Goal: Check status: Check status

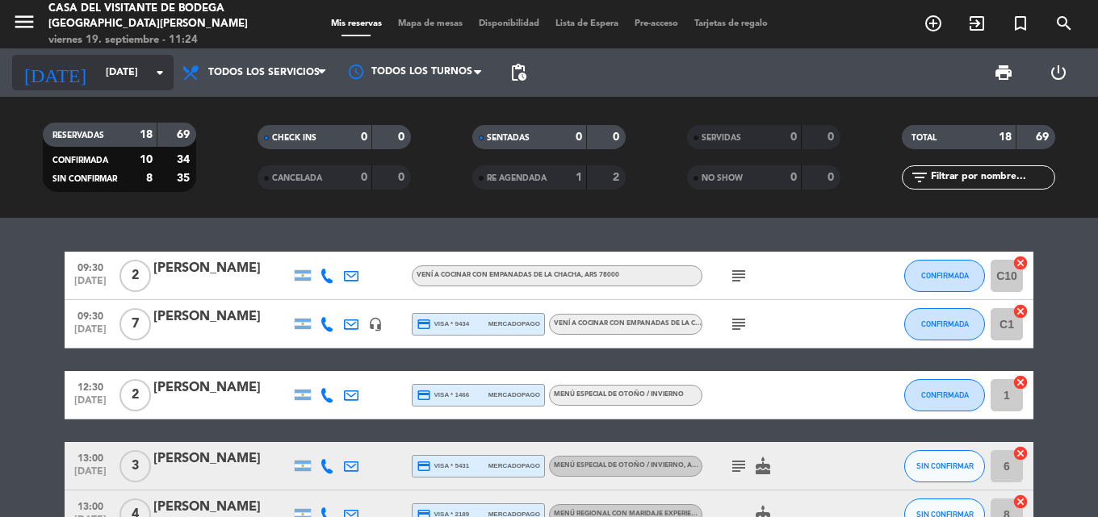
click at [98, 69] on input "[DATE]" at bounding box center [166, 72] width 136 height 27
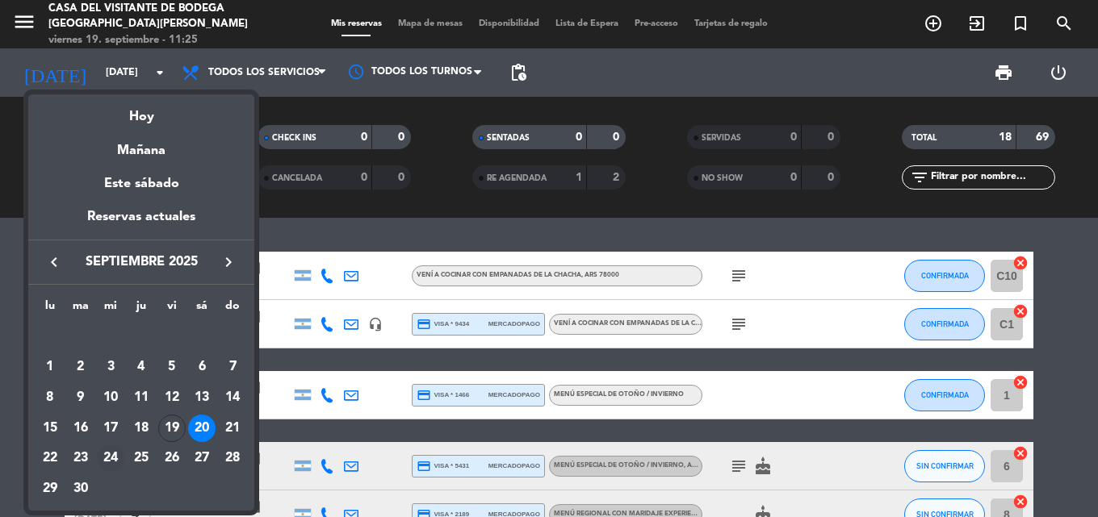
click at [106, 456] on div "24" at bounding box center [110, 458] width 27 height 27
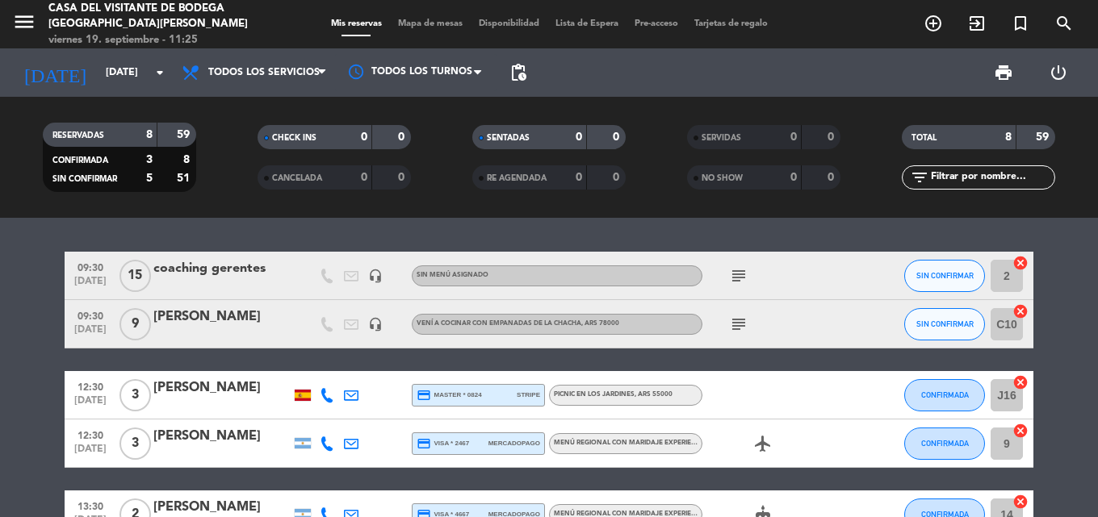
click at [742, 324] on icon "subject" at bounding box center [738, 324] width 19 height 19
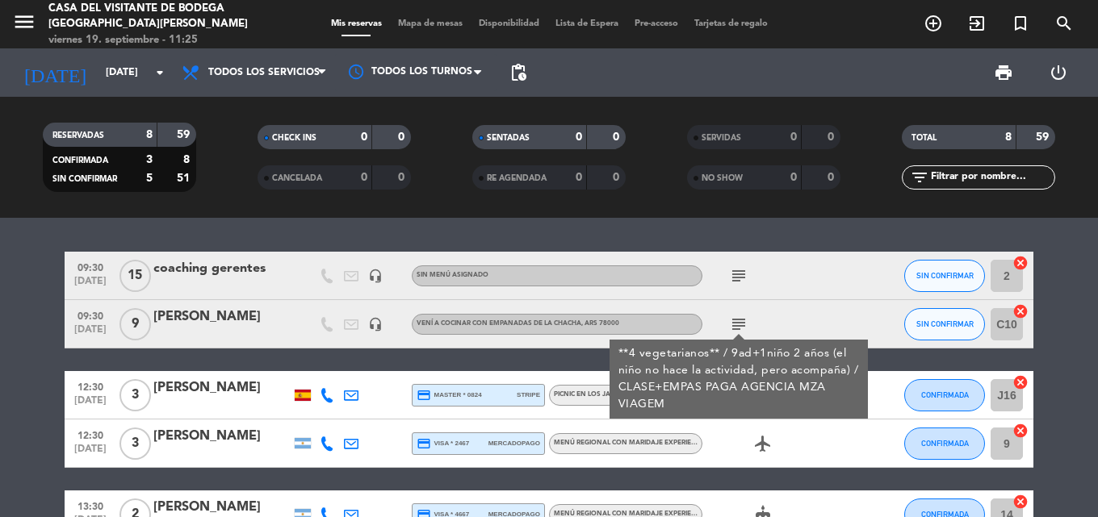
click at [22, 341] on bookings-row "09:30 [DATE] coaching gerentes headset_mic Sin menú asignado subject SIN CONFIR…" at bounding box center [549, 479] width 1098 height 455
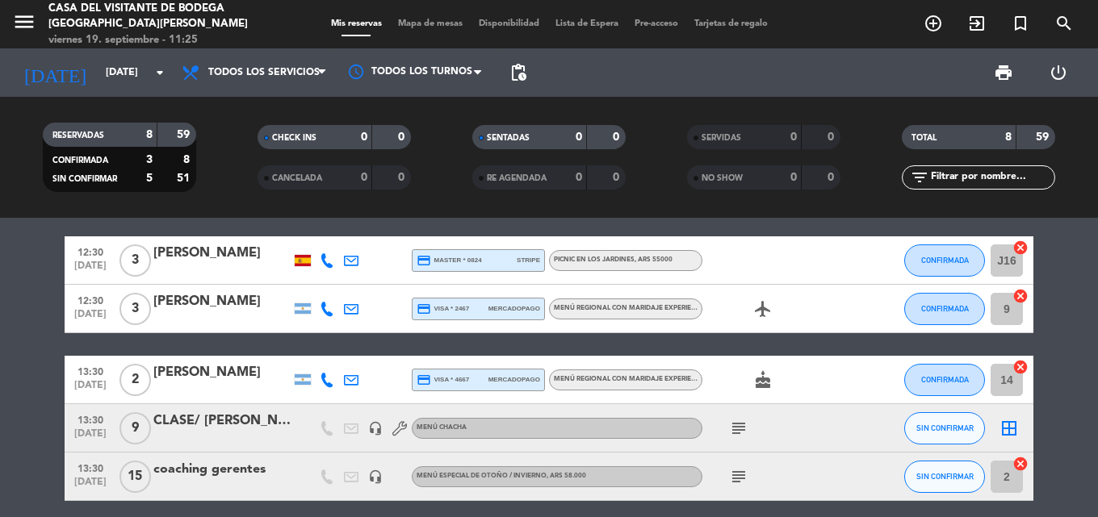
scroll to position [161, 0]
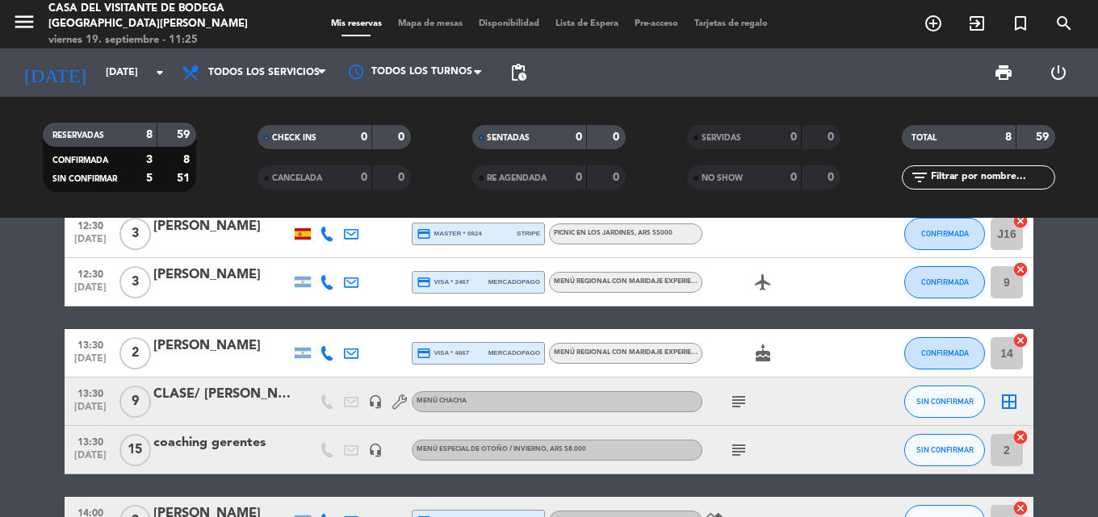
click at [736, 450] on icon "subject" at bounding box center [738, 450] width 19 height 19
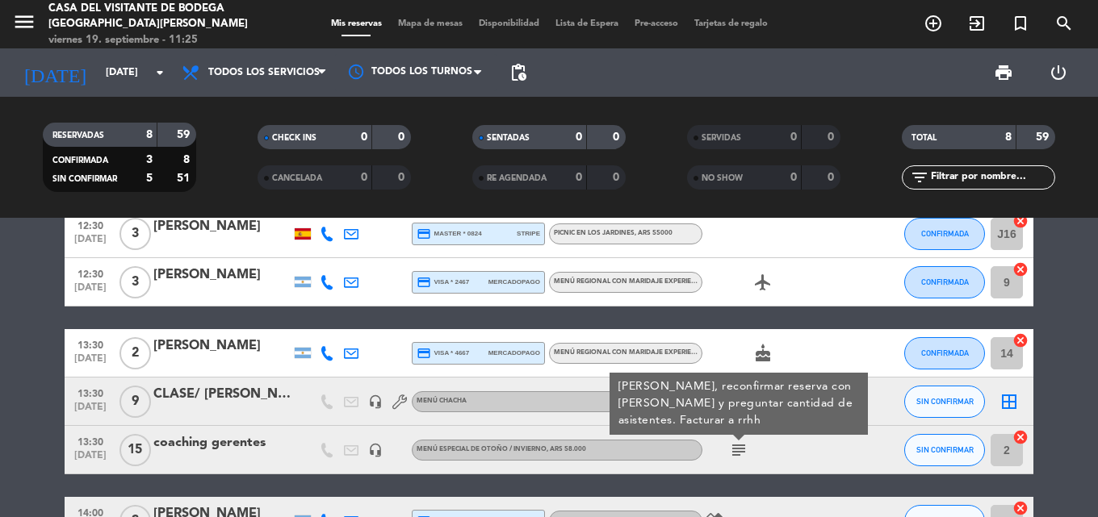
click at [736, 450] on icon "subject" at bounding box center [738, 450] width 19 height 19
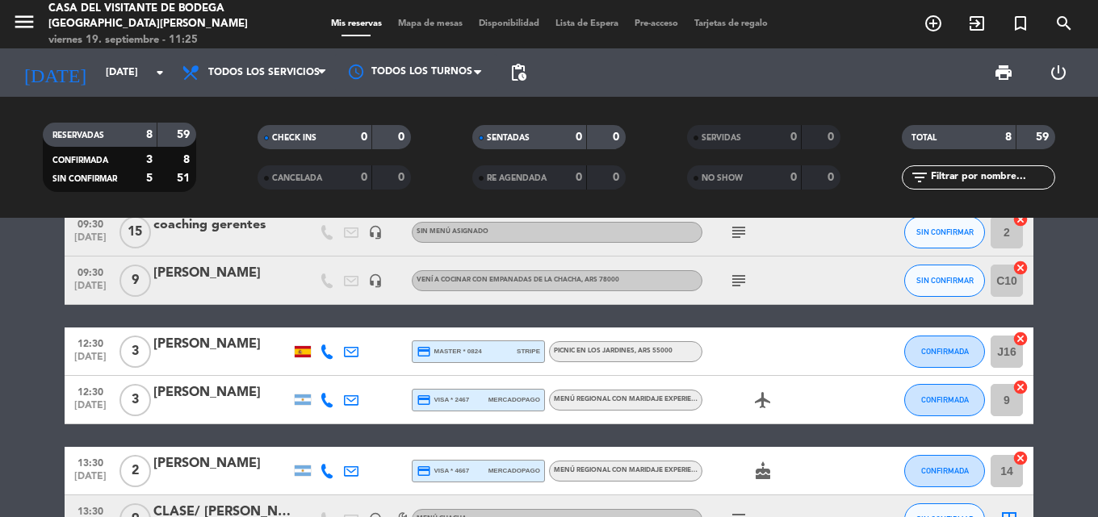
scroll to position [0, 0]
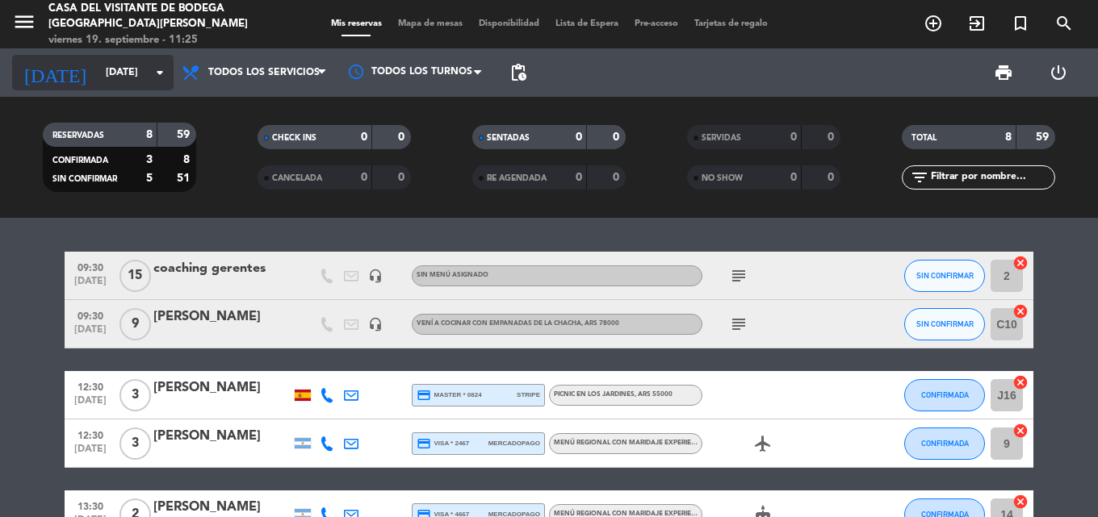
click at [98, 78] on input "[DATE]" at bounding box center [166, 72] width 136 height 27
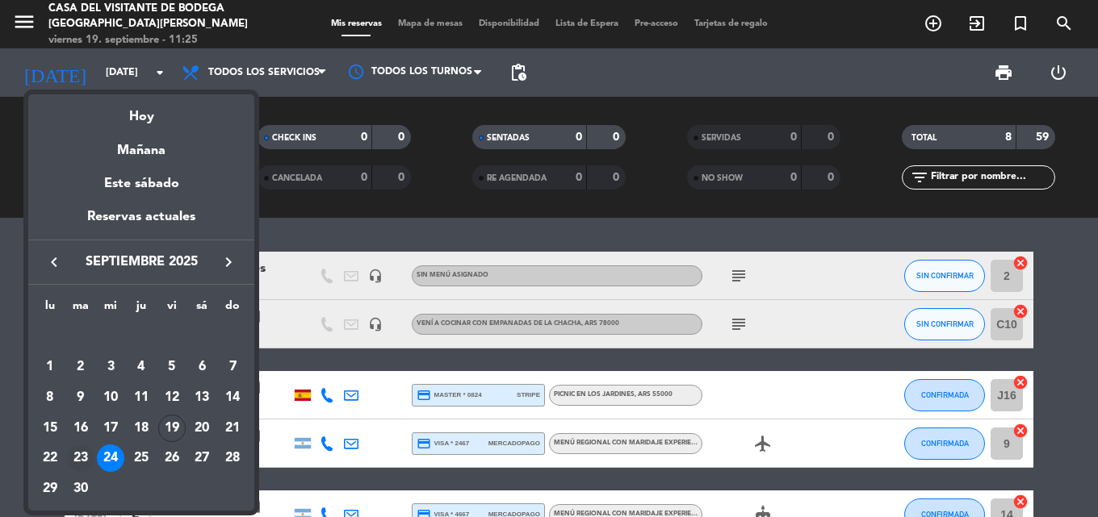
click at [79, 455] on div "23" at bounding box center [80, 458] width 27 height 27
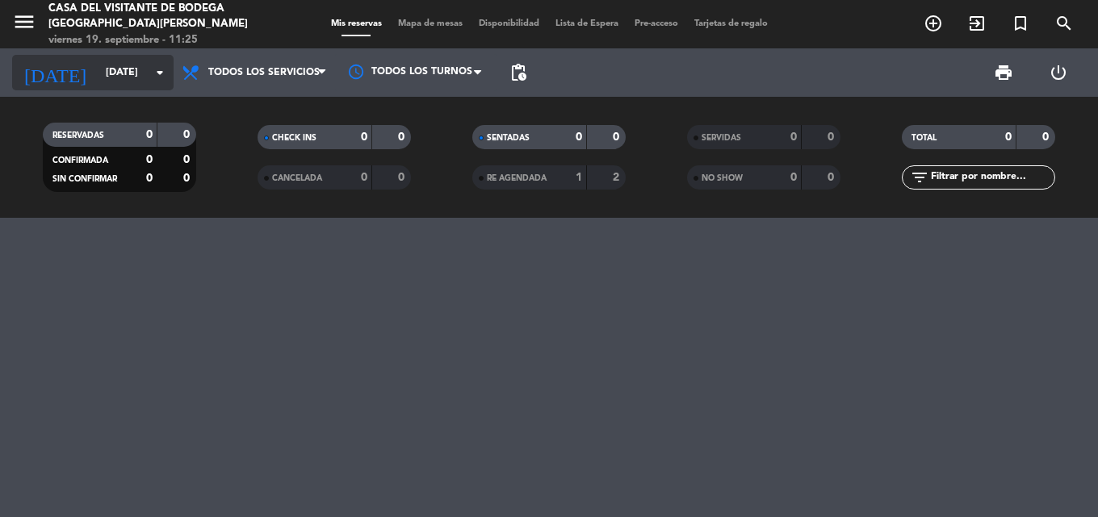
click at [108, 76] on input "[DATE]" at bounding box center [166, 72] width 136 height 27
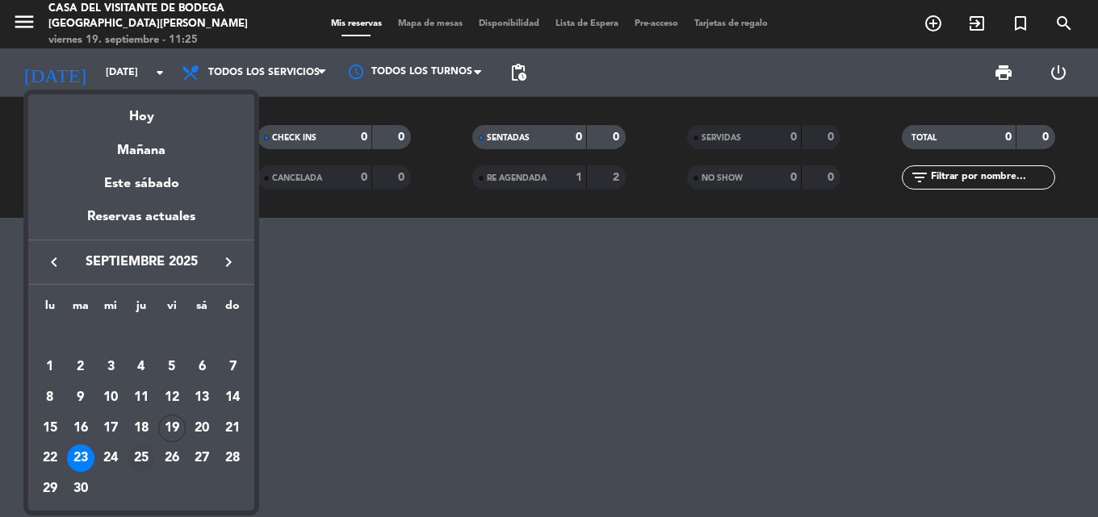
click at [140, 454] on div "25" at bounding box center [141, 458] width 27 height 27
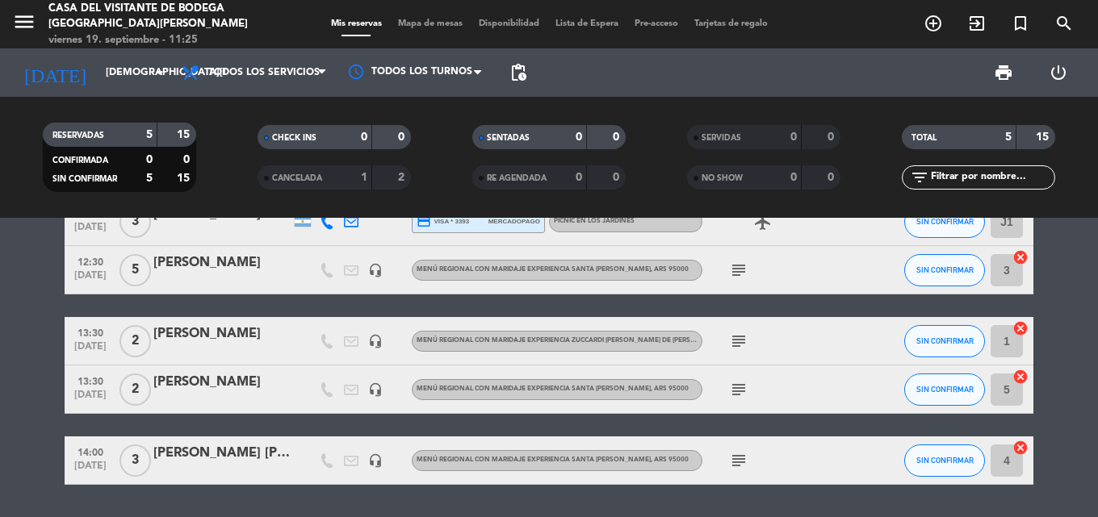
scroll to position [81, 0]
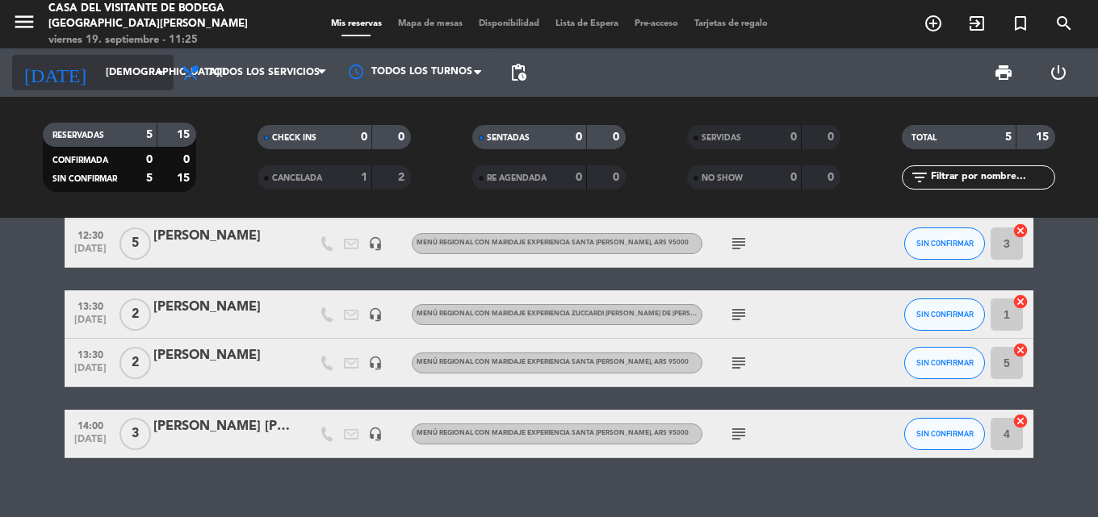
click at [98, 75] on input "[DEMOGRAPHIC_DATA][DATE]" at bounding box center [166, 72] width 136 height 27
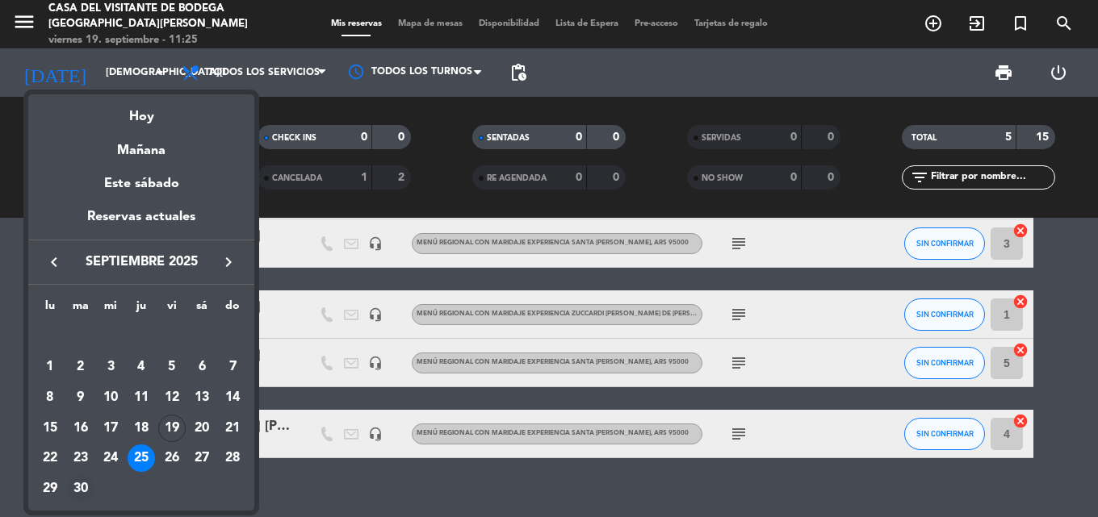
click at [86, 487] on div "30" at bounding box center [80, 488] width 27 height 27
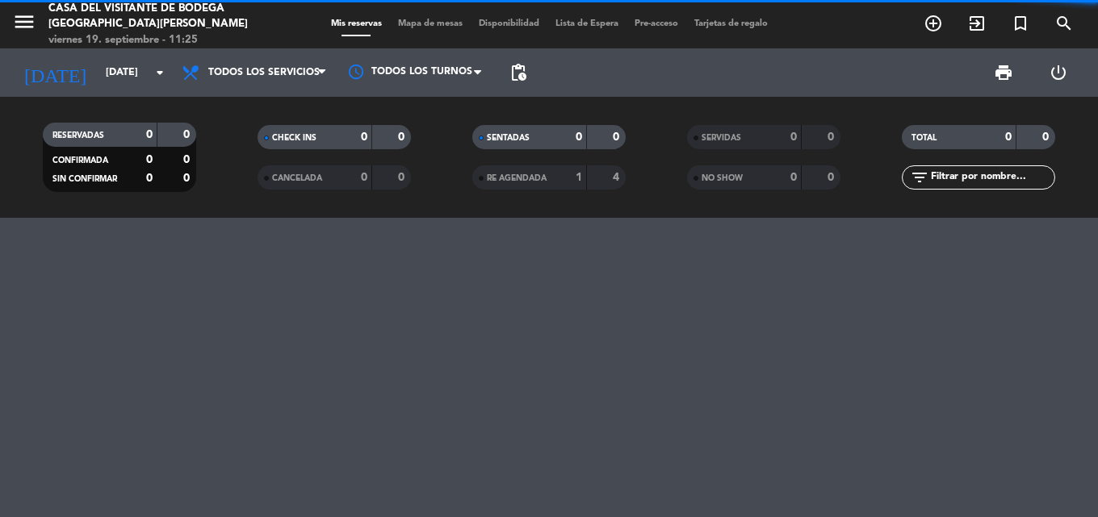
scroll to position [0, 0]
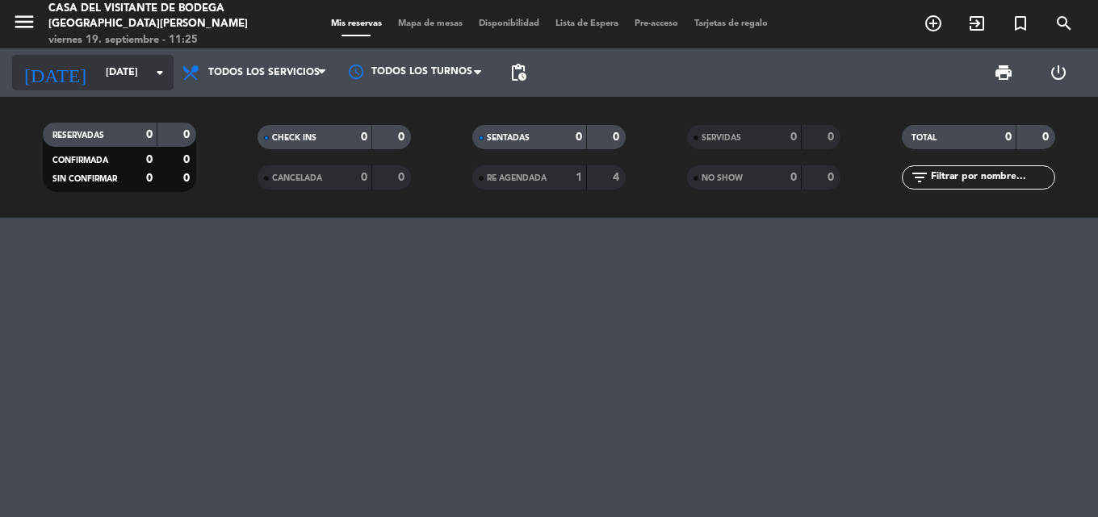
click at [98, 69] on input "[DATE]" at bounding box center [166, 72] width 136 height 27
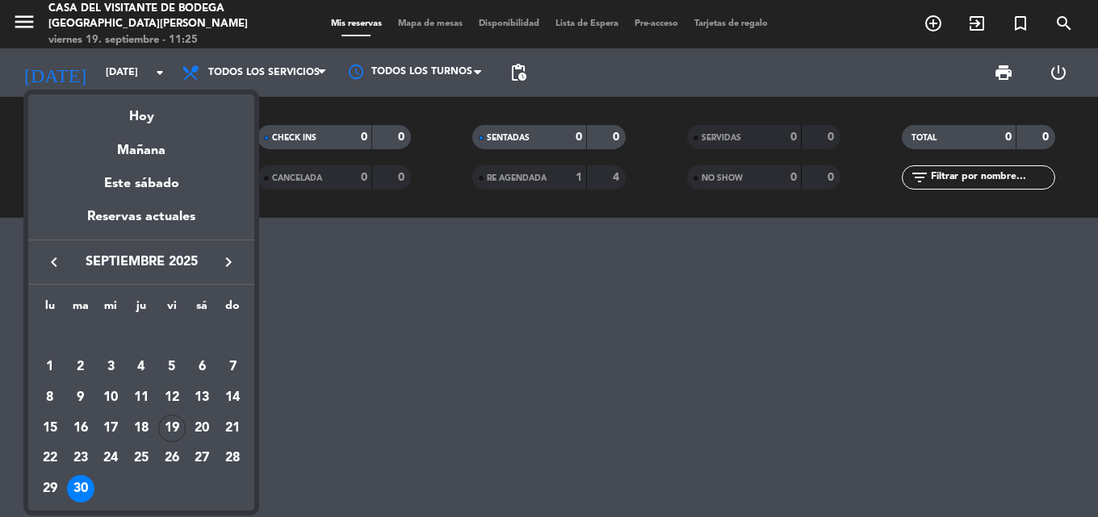
click at [233, 270] on icon "keyboard_arrow_right" at bounding box center [228, 262] width 19 height 19
click at [71, 400] on div "7" at bounding box center [80, 397] width 27 height 27
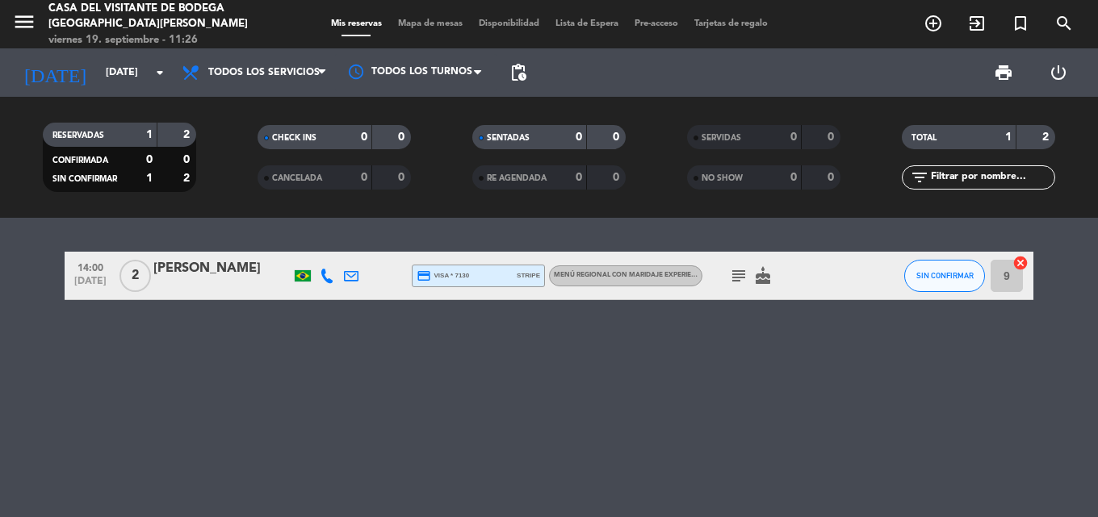
click at [741, 282] on icon "subject" at bounding box center [738, 275] width 19 height 19
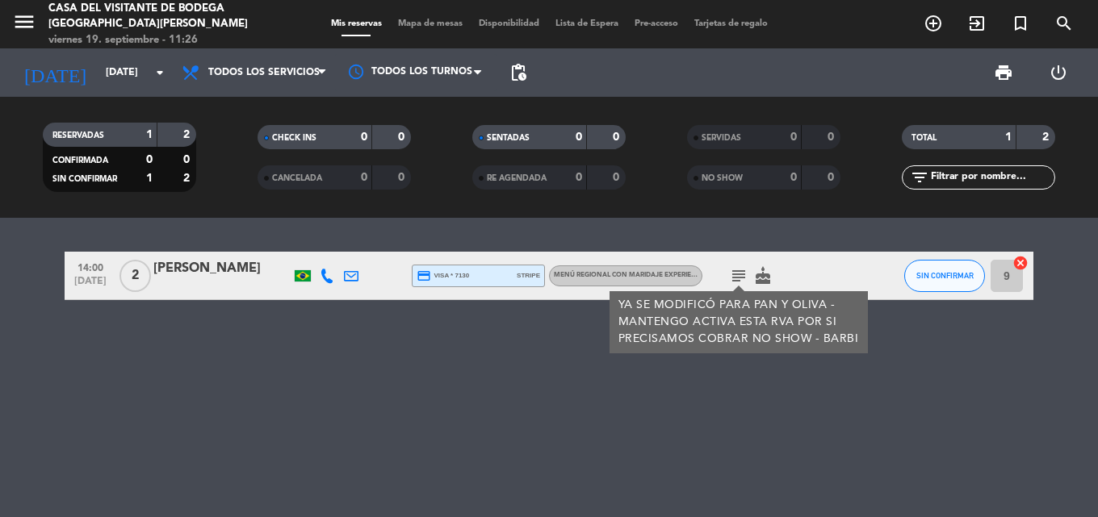
click at [438, 377] on div "14:00 [DATE] 2 [PERSON_NAME] credit_card visa * 7130 stripe Menú Regional con m…" at bounding box center [549, 368] width 1098 height 300
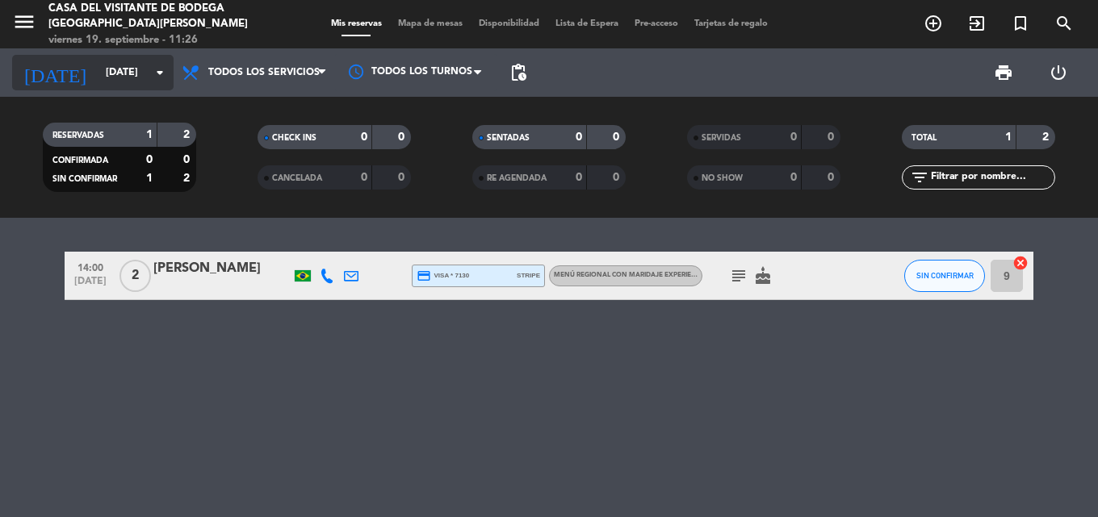
click at [119, 69] on input "[DATE]" at bounding box center [166, 72] width 136 height 27
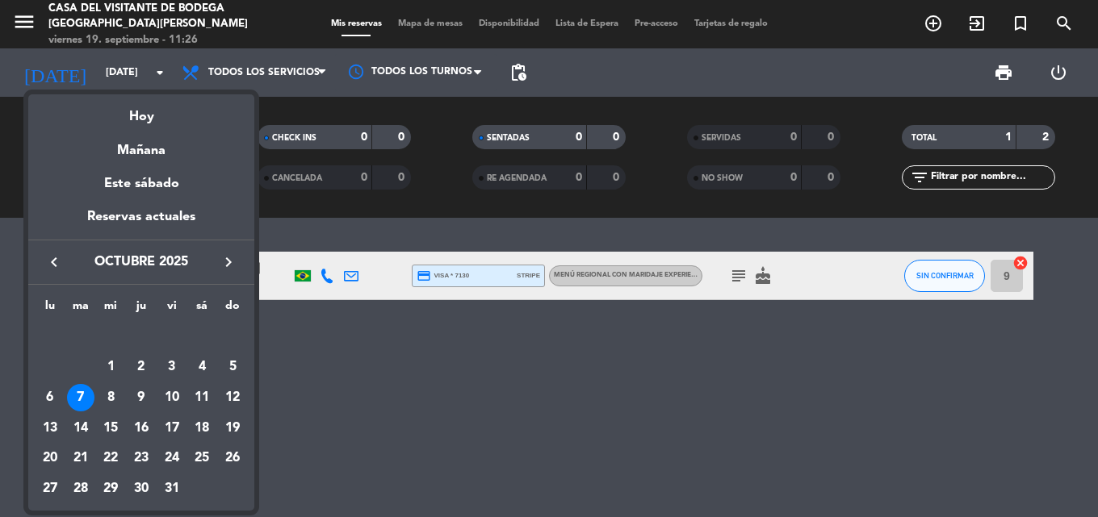
drag, startPoint x: 117, startPoint y: 73, endPoint x: 12, endPoint y: 368, distance: 312.8
click at [12, 368] on div at bounding box center [549, 258] width 1098 height 517
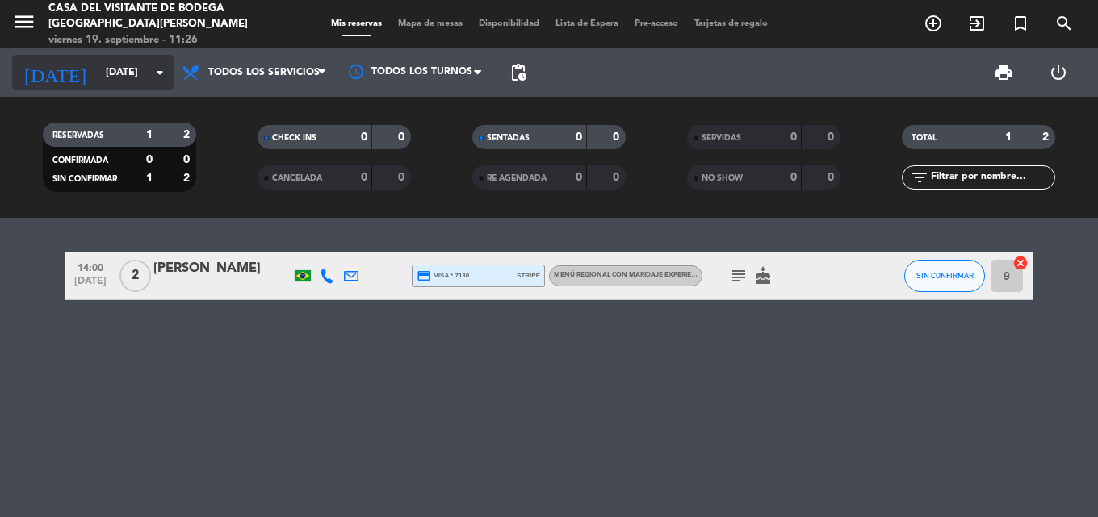
click at [142, 76] on input "[DATE]" at bounding box center [166, 72] width 136 height 27
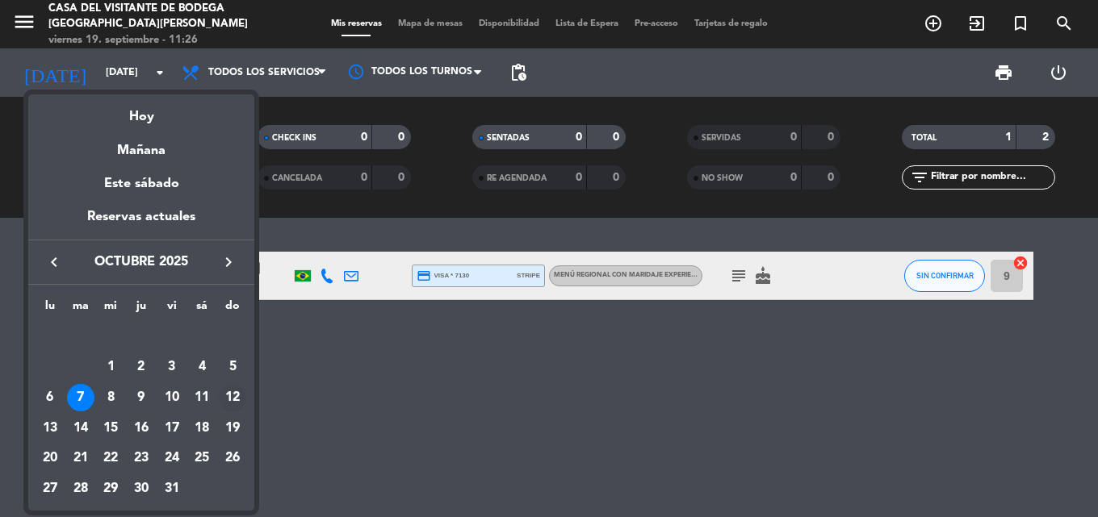
click at [228, 402] on div "12" at bounding box center [232, 397] width 27 height 27
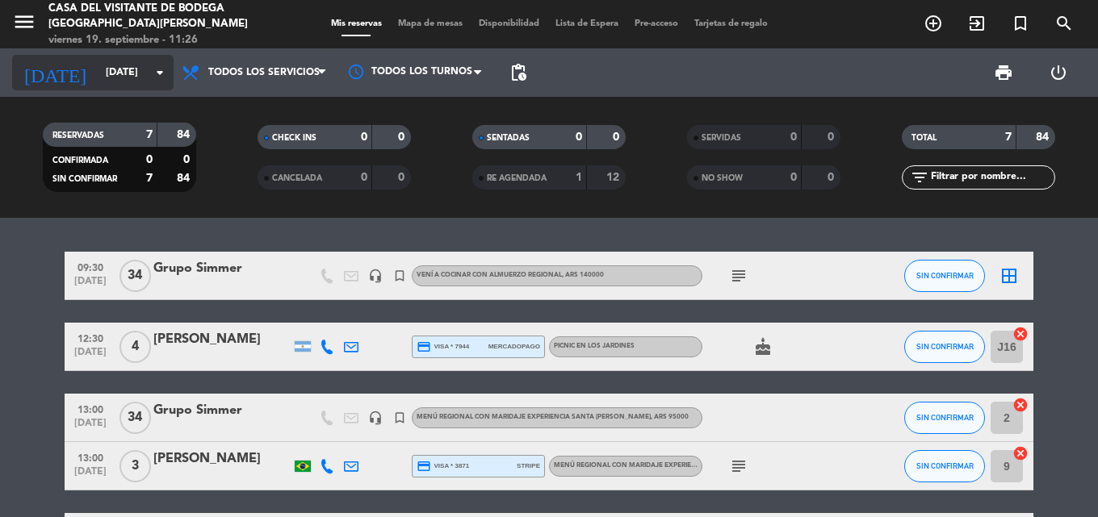
click at [112, 81] on input "[DATE]" at bounding box center [166, 72] width 136 height 27
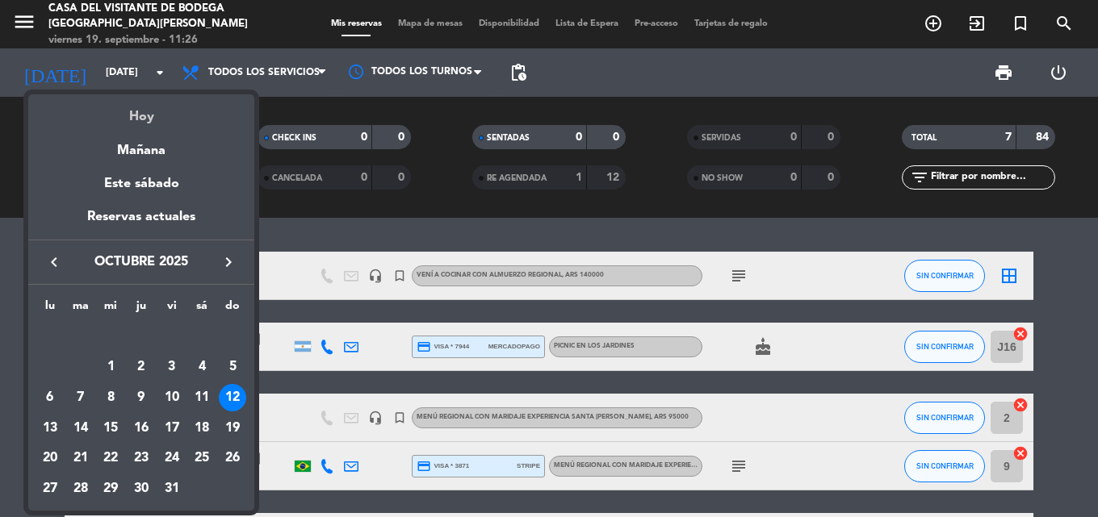
click at [127, 110] on div "Hoy" at bounding box center [141, 110] width 226 height 33
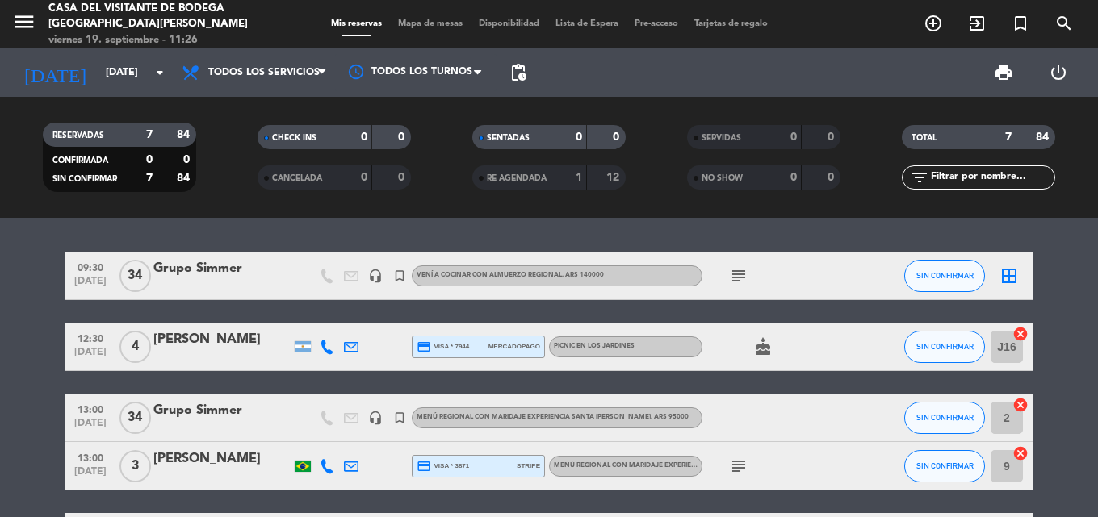
type input "[DATE]"
